Goal: Information Seeking & Learning: Learn about a topic

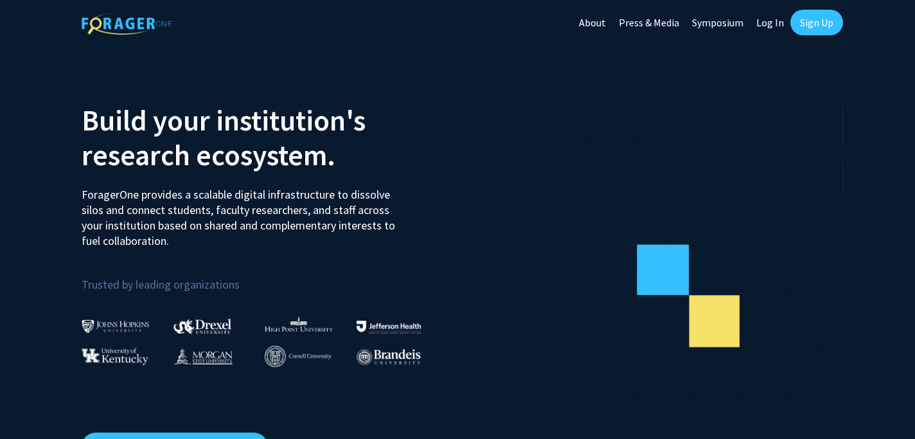
click at [759, 17] on link "Log In" at bounding box center [770, 22] width 40 height 45
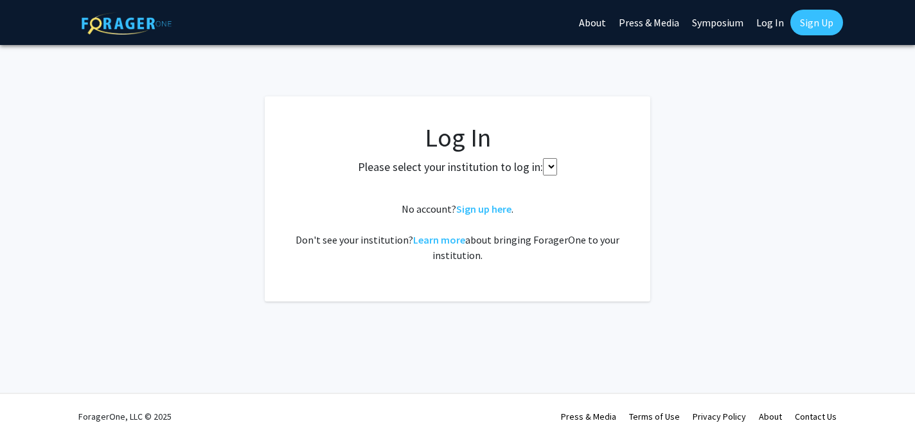
select select
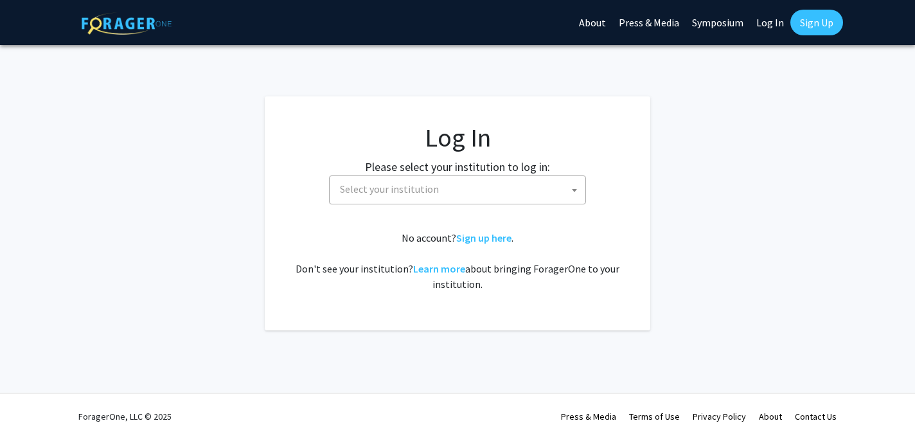
click at [444, 188] on span "Select your institution" at bounding box center [460, 189] width 251 height 26
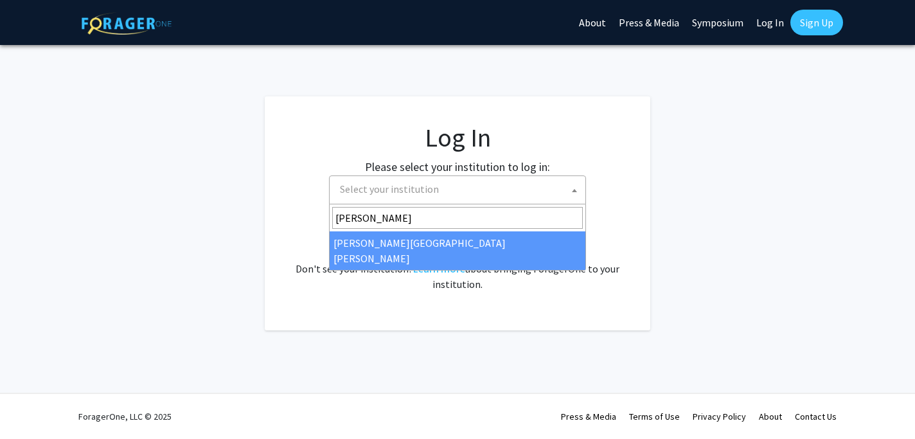
type input "[PERSON_NAME]"
select select "1"
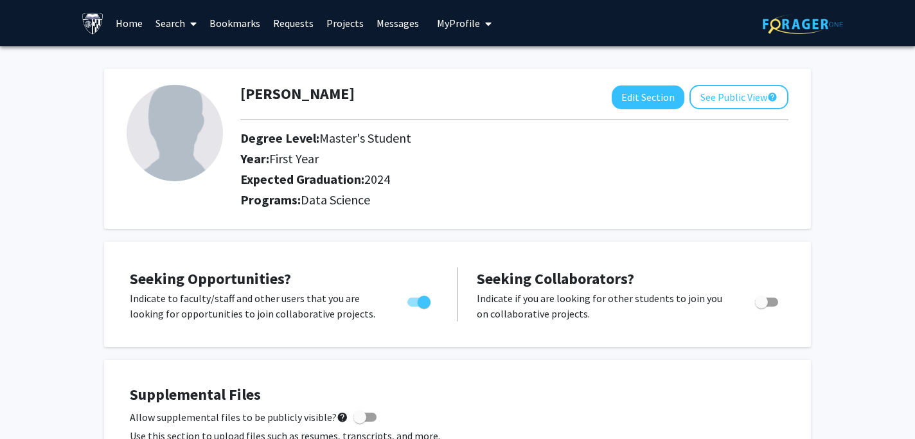
click at [157, 26] on link "Search" at bounding box center [176, 23] width 54 height 45
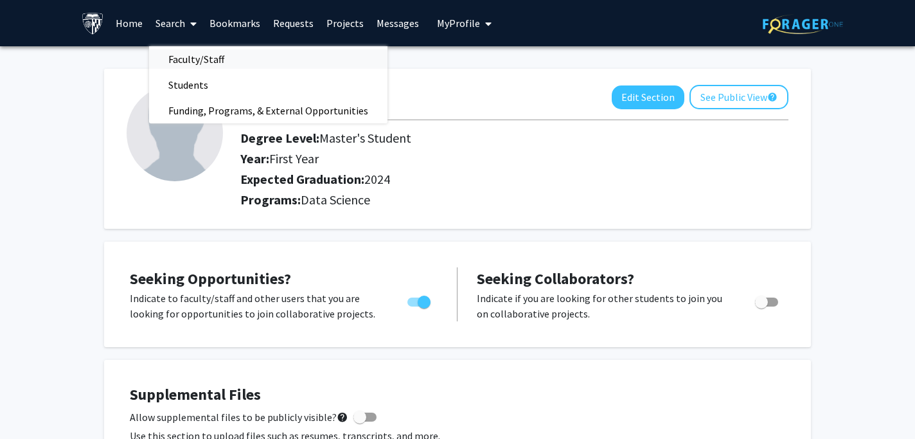
click at [173, 51] on span "Faculty/Staff" at bounding box center [196, 59] width 94 height 26
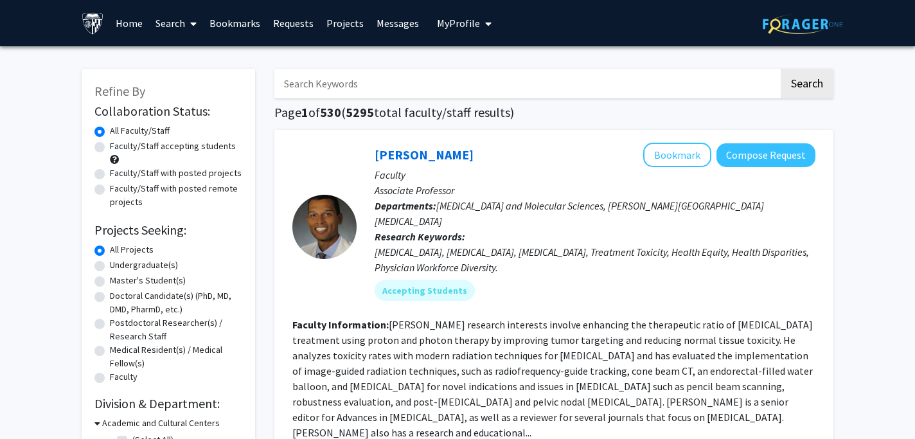
click at [162, 279] on label "Master's Student(s)" at bounding box center [148, 280] width 76 height 13
click at [118, 279] on input "Master's Student(s)" at bounding box center [114, 278] width 8 height 8
radio input "true"
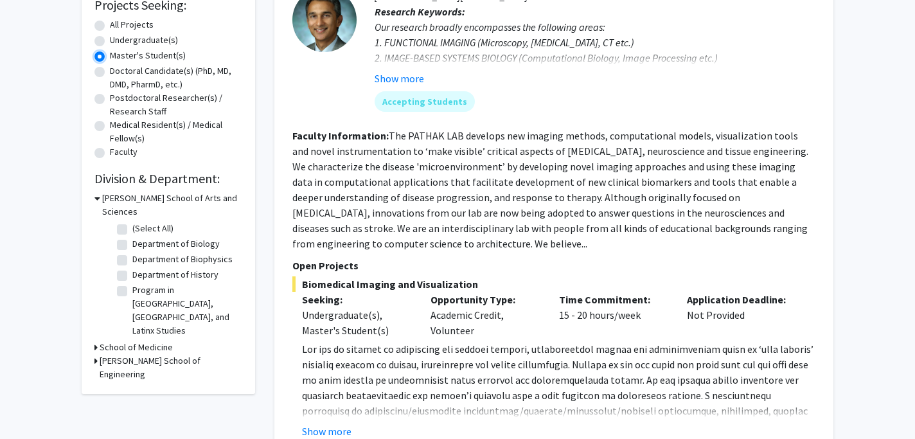
scroll to position [224, 0]
click at [155, 355] on h3 "Whiting School of Engineering" at bounding box center [171, 368] width 143 height 27
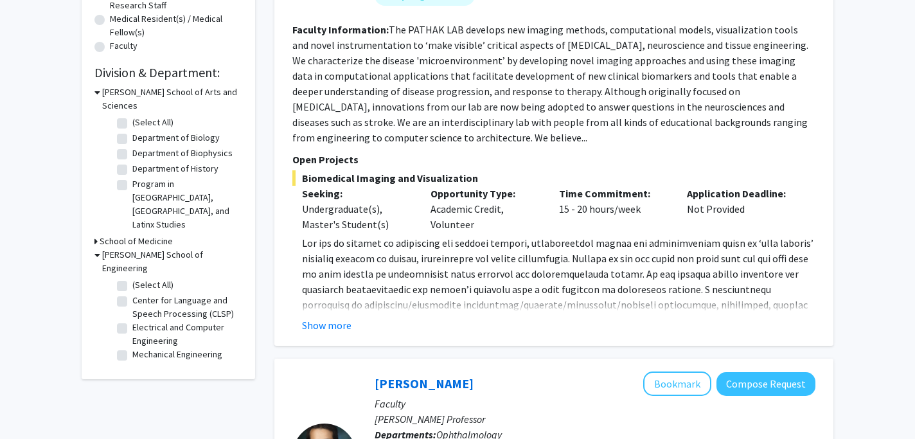
scroll to position [330, 0]
click at [150, 294] on label "Center for Language and Speech Processing (CLSP)" at bounding box center [185, 307] width 107 height 27
click at [141, 294] on input "Center for Language and Speech Processing (CLSP)" at bounding box center [136, 298] width 8 height 8
checkbox input "true"
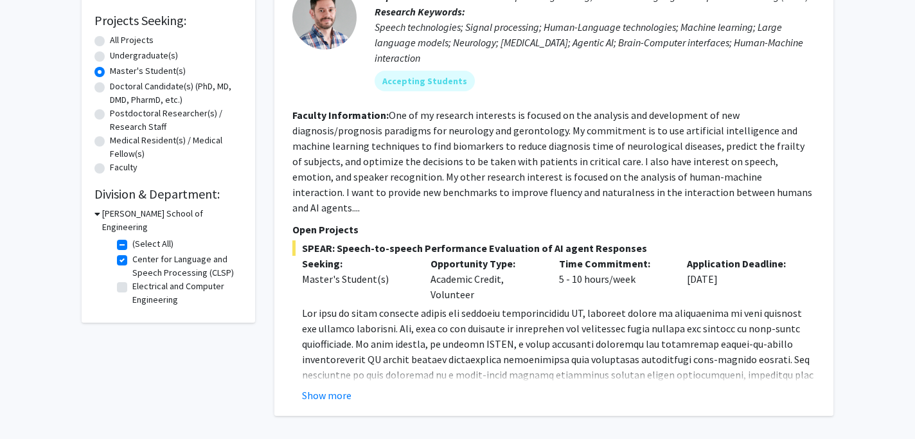
scroll to position [208, 0]
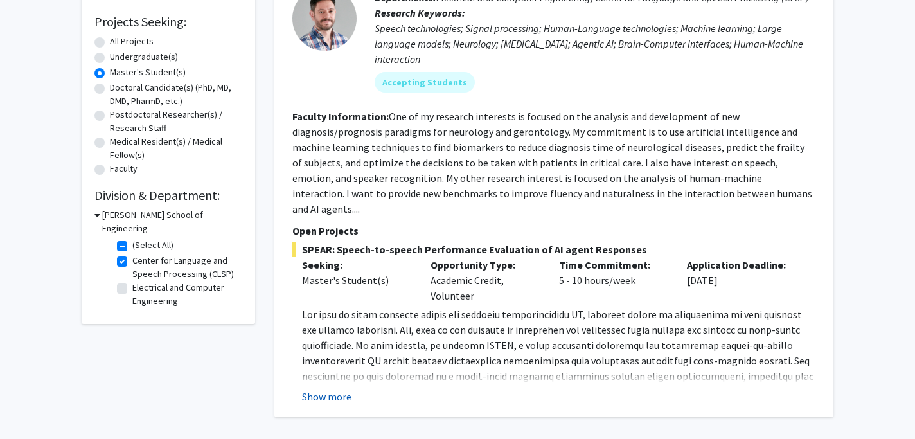
click at [343, 389] on button "Show more" at bounding box center [326, 396] width 49 height 15
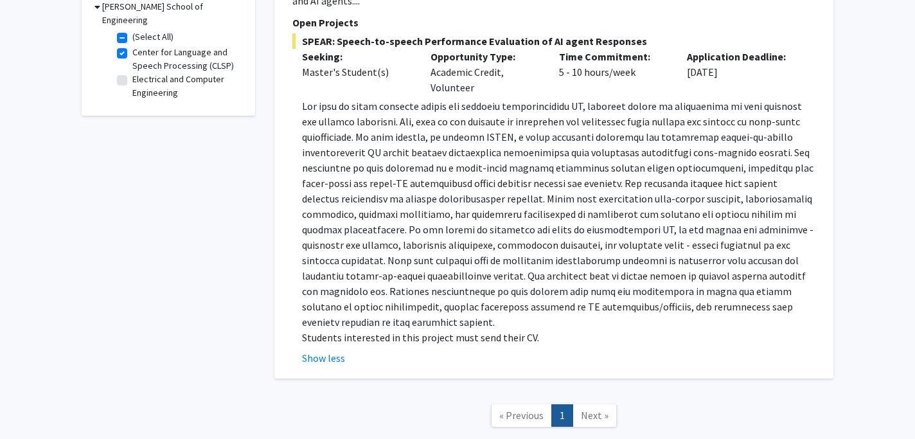
scroll to position [414, 0]
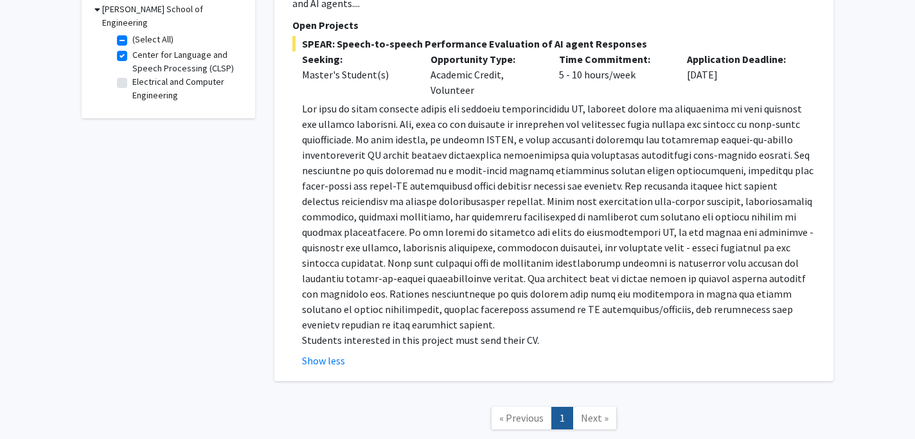
click at [125, 75] on fg-checkbox "Electrical and Computer Engineering Electrical and Computer Engineering" at bounding box center [178, 88] width 122 height 27
click at [132, 75] on label "Electrical and Computer Engineering" at bounding box center [185, 88] width 107 height 27
click at [132, 75] on input "Electrical and Computer Engineering" at bounding box center [136, 79] width 8 height 8
checkbox input "true"
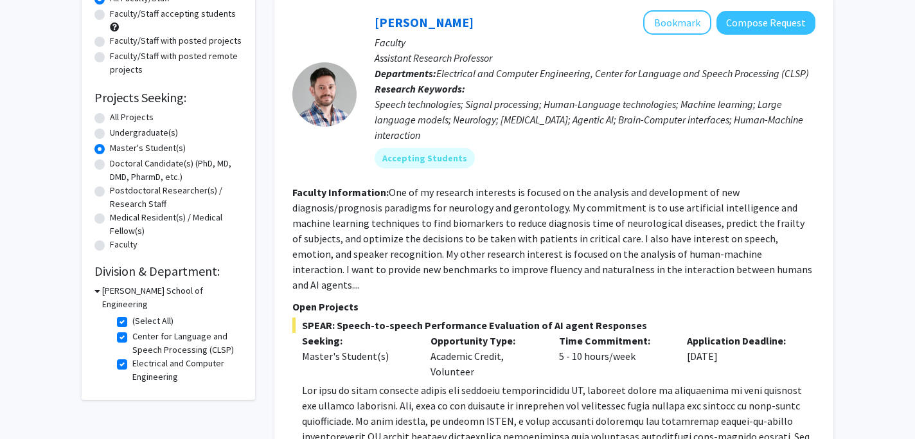
scroll to position [294, 0]
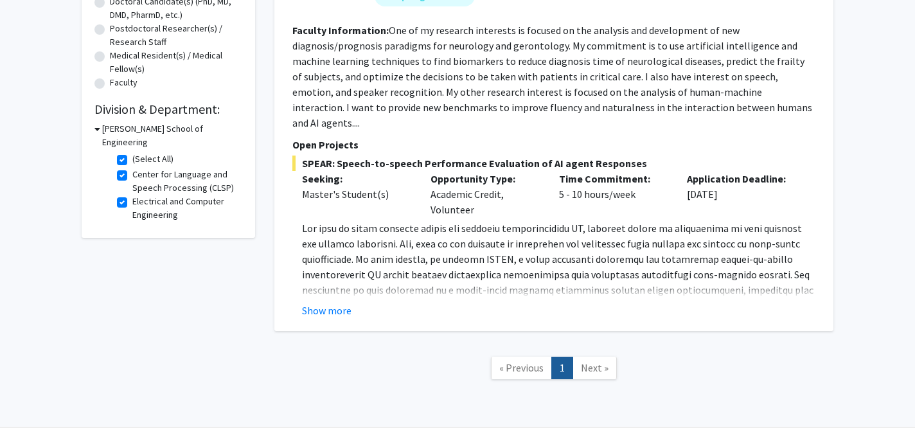
click at [132, 152] on label "(Select All)" at bounding box center [152, 158] width 41 height 13
click at [132, 152] on input "(Select All)" at bounding box center [136, 156] width 8 height 8
checkbox input "false"
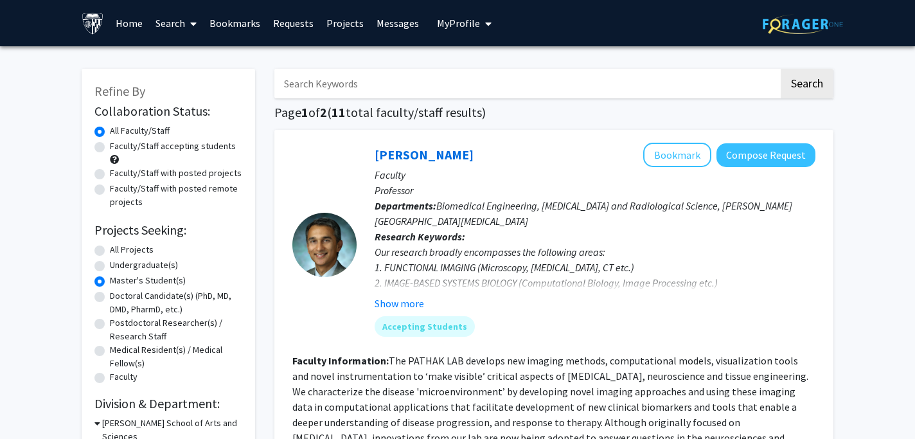
click at [110, 146] on label "Faculty/Staff accepting students" at bounding box center [173, 145] width 126 height 13
click at [110, 146] on input "Faculty/Staff accepting students" at bounding box center [114, 143] width 8 height 8
radio input "true"
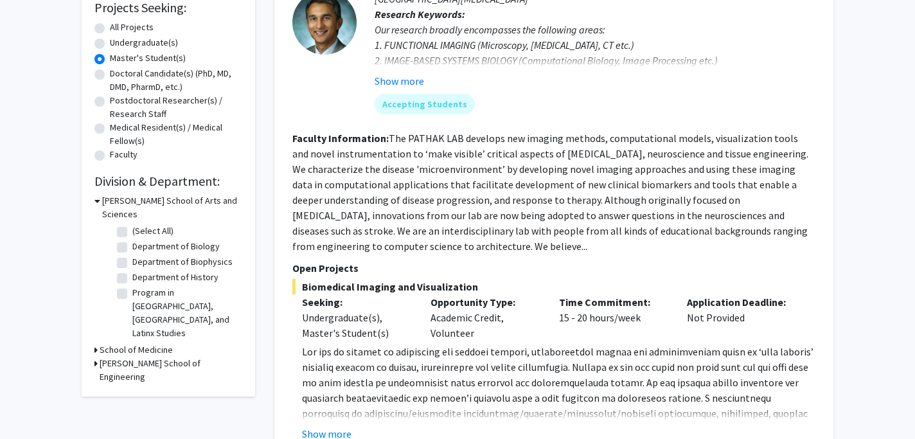
scroll to position [234, 0]
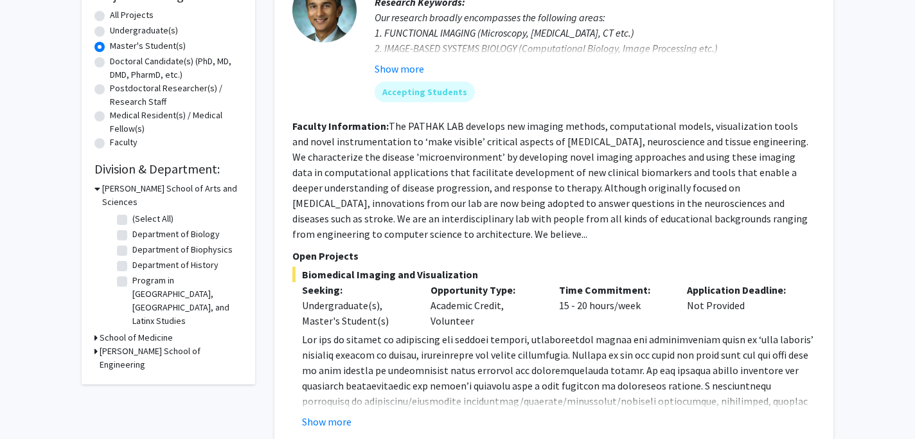
click at [143, 344] on h3 "Whiting School of Engineering" at bounding box center [171, 357] width 143 height 27
click at [132, 374] on label "(Select All)" at bounding box center [152, 380] width 41 height 13
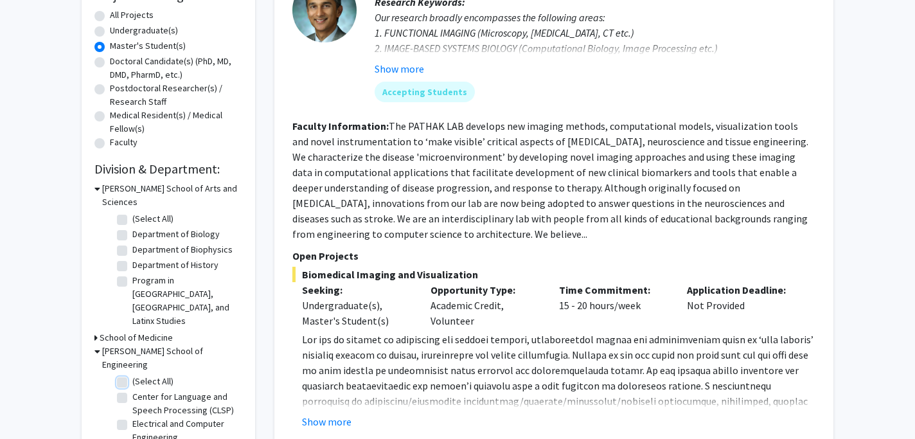
click at [132, 374] on input "(Select All)" at bounding box center [136, 378] width 8 height 8
checkbox input "true"
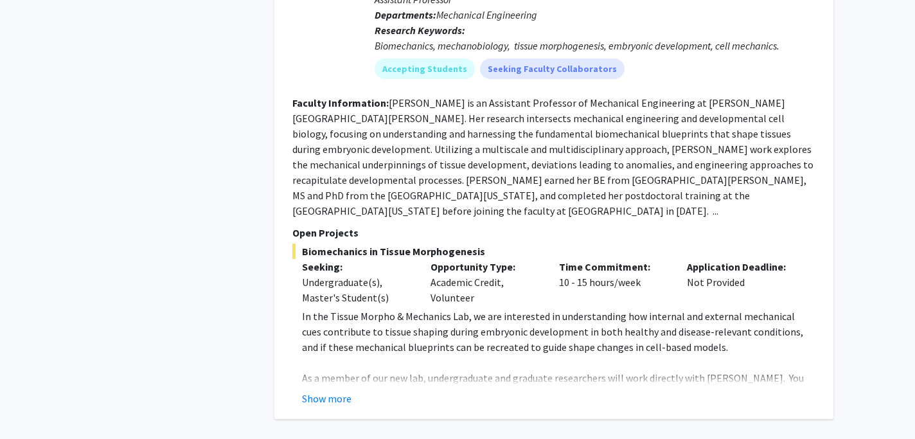
scroll to position [2696, 0]
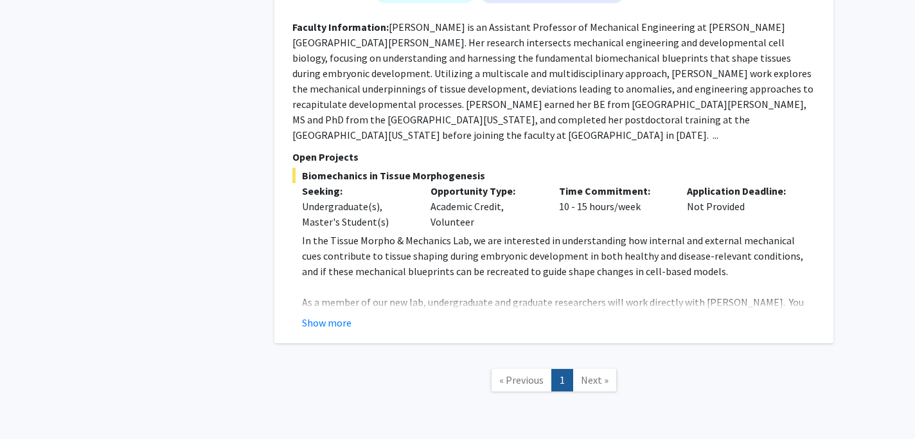
click at [593, 373] on span "Next »" at bounding box center [595, 379] width 28 height 13
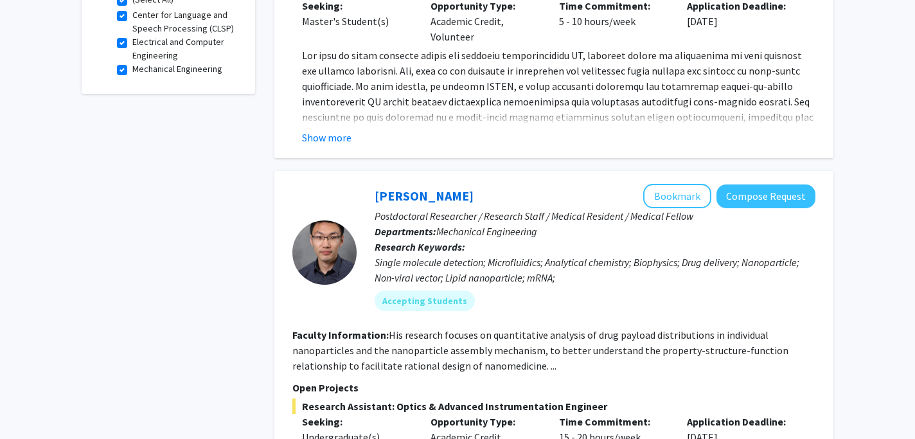
scroll to position [0, 0]
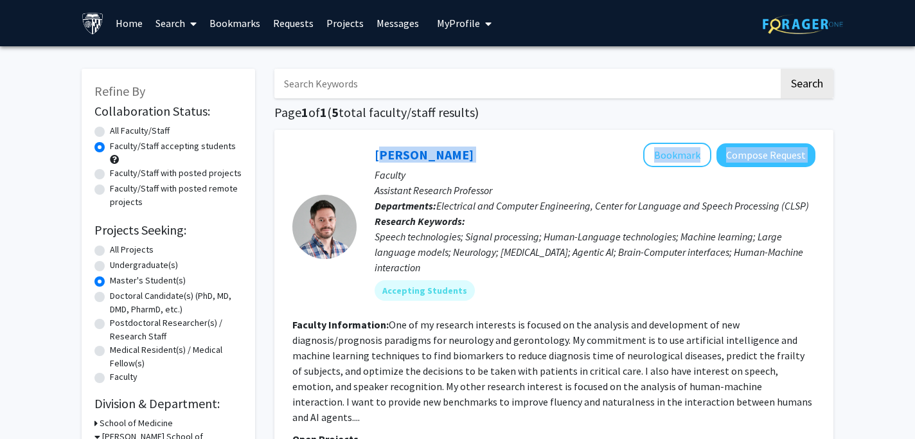
drag, startPoint x: 367, startPoint y: 158, endPoint x: 542, endPoint y: 160, distance: 175.4
click at [542, 160] on div "Laureano Moro-Velazquez Bookmark Compose Request Faculty Assistant Research Pro…" at bounding box center [585, 227] width 459 height 168
copy div "Laureano Moro-Velazquez Bookmark Compose Request"
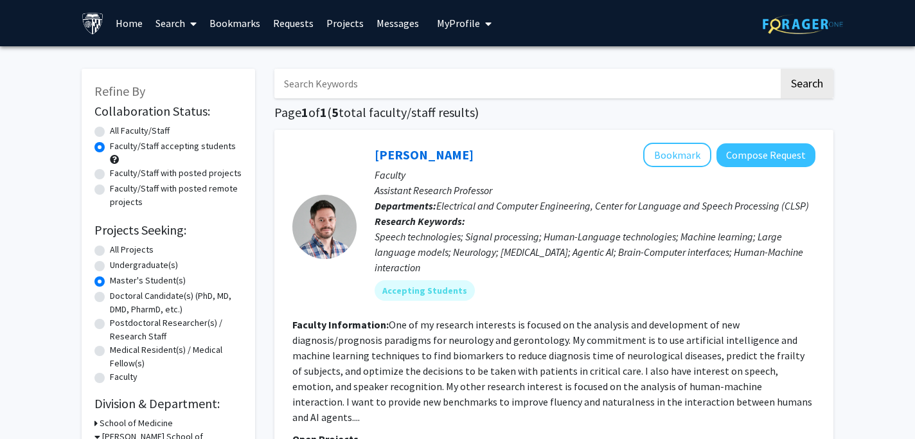
click at [536, 187] on p "Assistant Research Professor" at bounding box center [594, 189] width 441 height 15
drag, startPoint x: 527, startPoint y: 154, endPoint x: 377, endPoint y: 154, distance: 149.7
click at [377, 154] on div "Laureano Moro-Velazquez Bookmark Compose Request" at bounding box center [594, 155] width 441 height 24
copy link "Laureano Moro-Velazquez"
